Goal: Check status: Check status

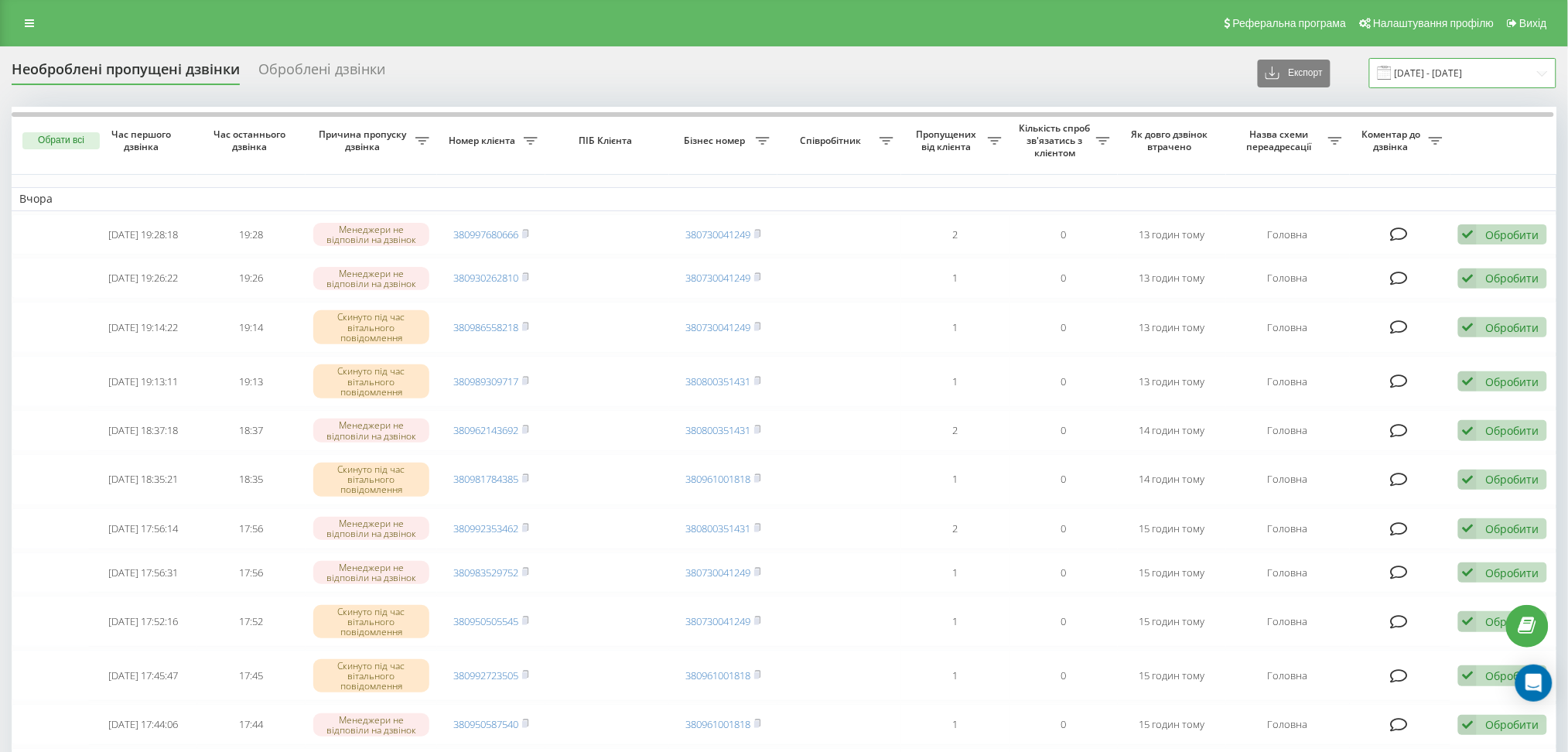
click at [1430, 78] on input "[DATE] - [DATE]" at bounding box center [1463, 73] width 188 height 30
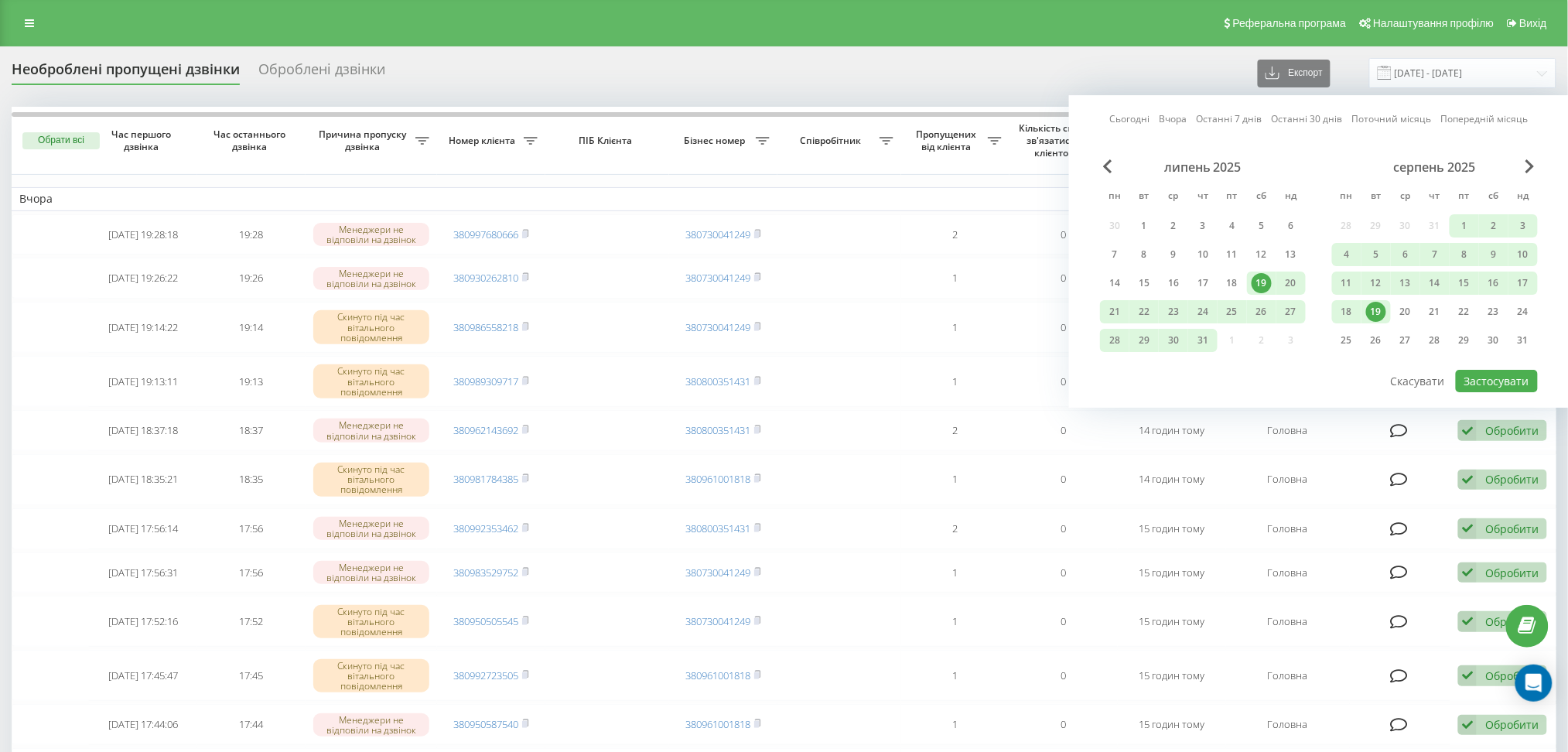
drag, startPoint x: 1377, startPoint y: 309, endPoint x: 1408, endPoint y: 308, distance: 31.0
click at [1385, 307] on div "19" at bounding box center [1376, 312] width 21 height 21
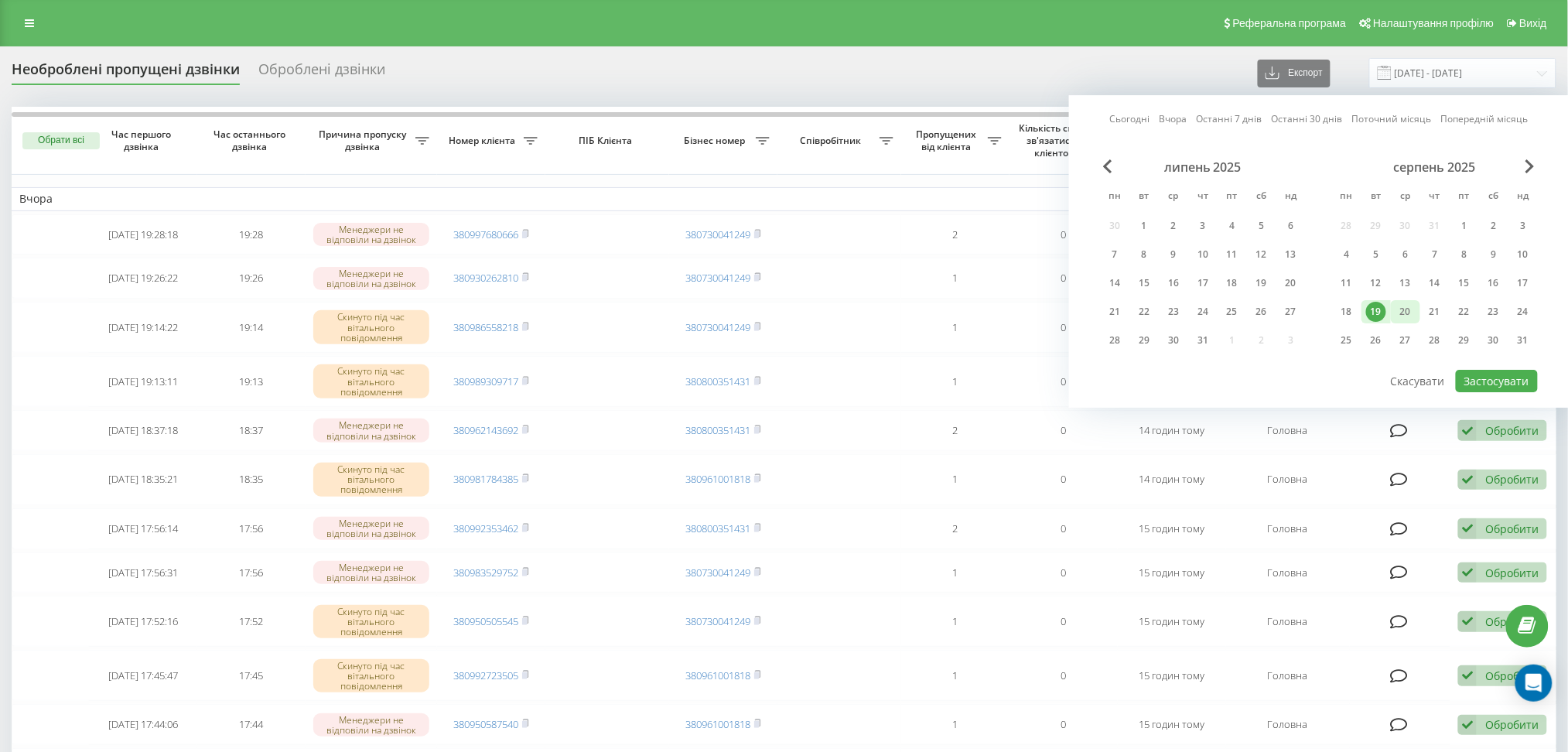
click at [1411, 311] on div "20" at bounding box center [1405, 312] width 21 height 21
click at [1502, 378] on button "Застосувати" at bounding box center [1497, 380] width 82 height 22
type input "[DATE] - [DATE]"
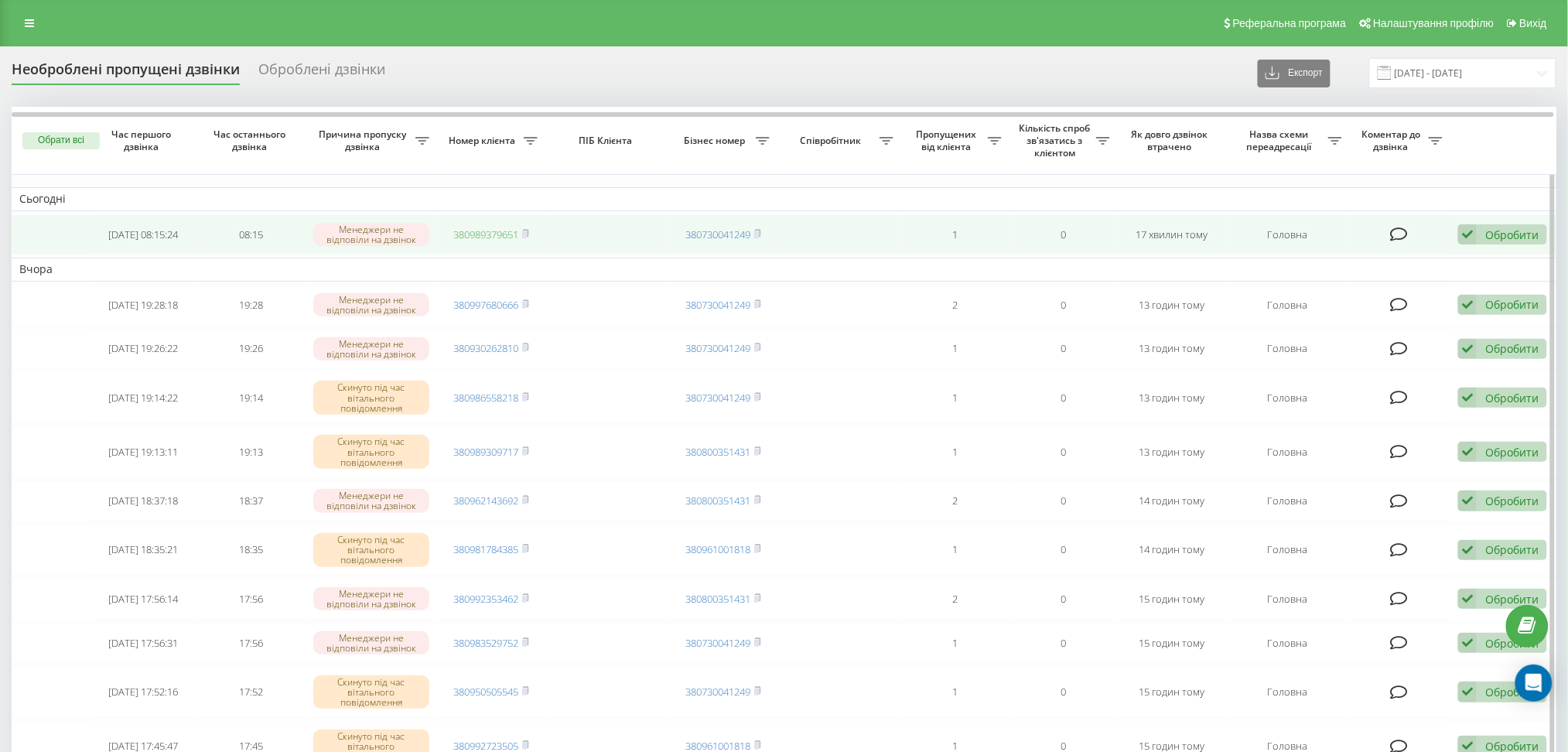
click at [480, 234] on link "380989379651" at bounding box center [485, 235] width 65 height 14
